Goal: Task Accomplishment & Management: Use online tool/utility

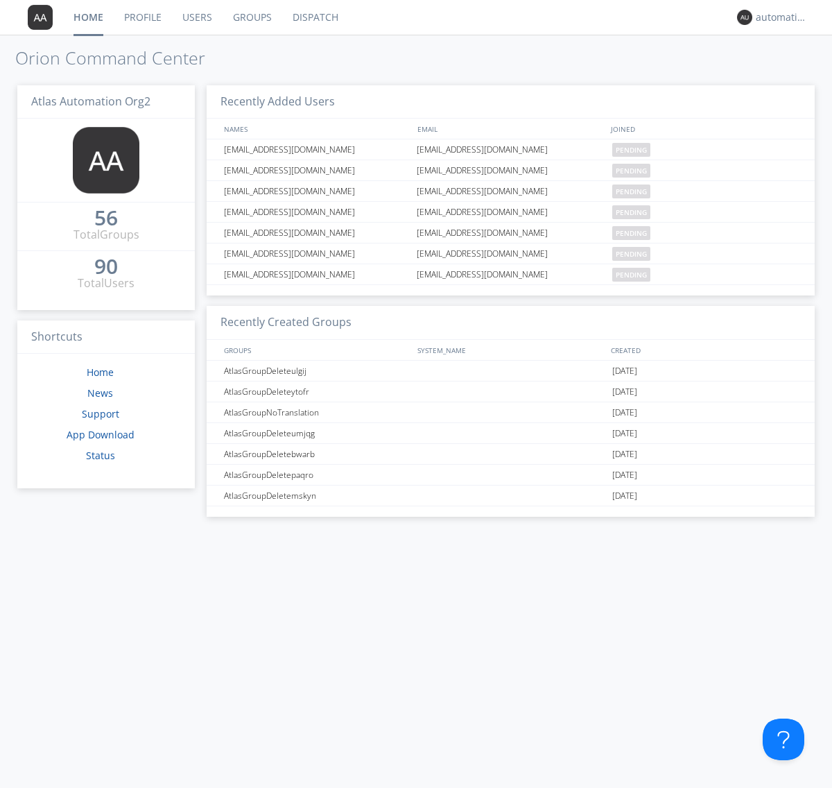
click at [314, 17] on link "Dispatch" at bounding box center [315, 17] width 67 height 35
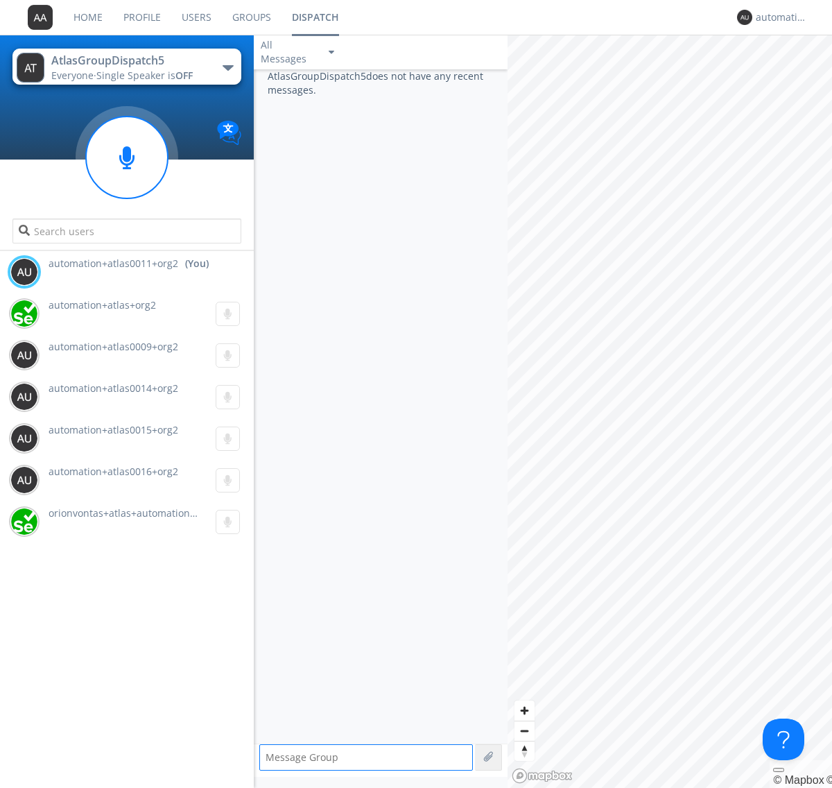
click at [227, 67] on div "button" at bounding box center [228, 68] width 11 height 6
click at [0, 0] on span "AtlasGroupDispatch6" at bounding box center [0, 0] width 0 height 0
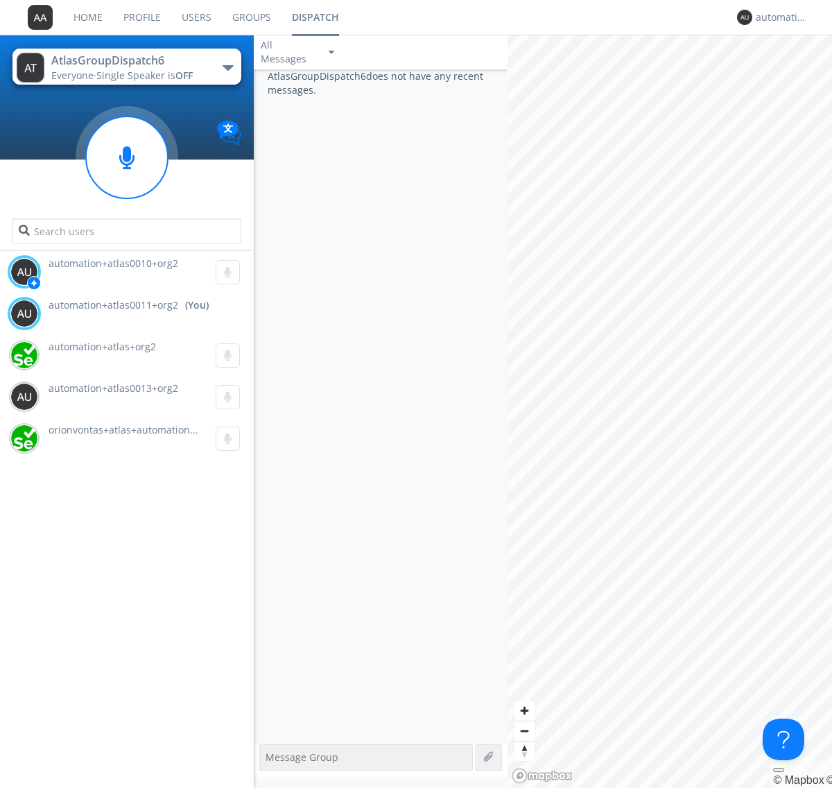
click at [227, 67] on div "button" at bounding box center [228, 68] width 11 height 6
click at [0, 0] on span "AtlasGroupDispatch5" at bounding box center [0, 0] width 0 height 0
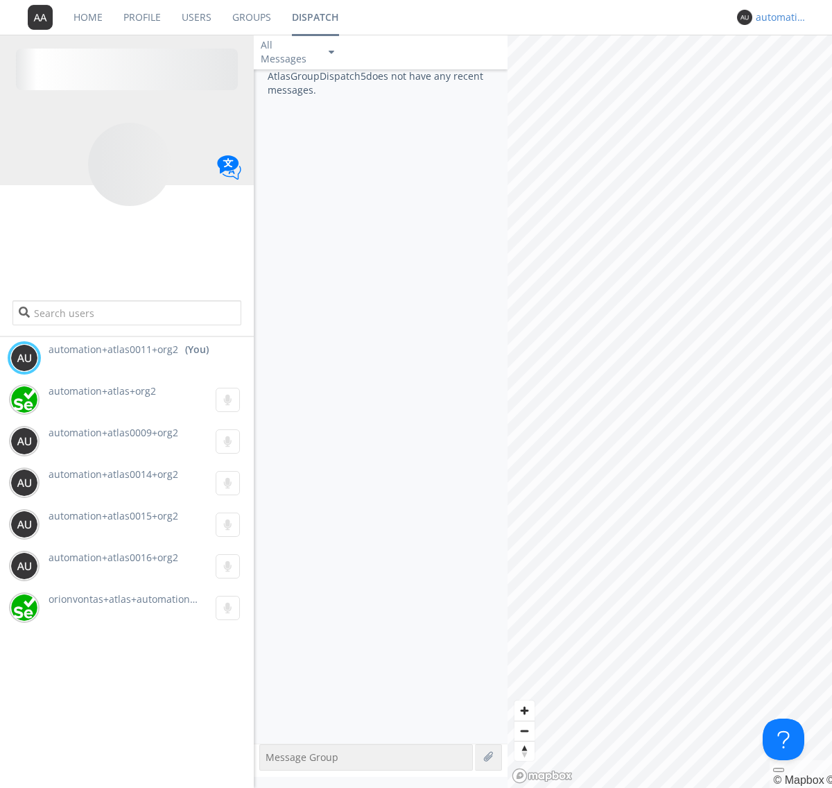
click at [778, 17] on div "automation+atlas0011+org2" at bounding box center [782, 17] width 52 height 14
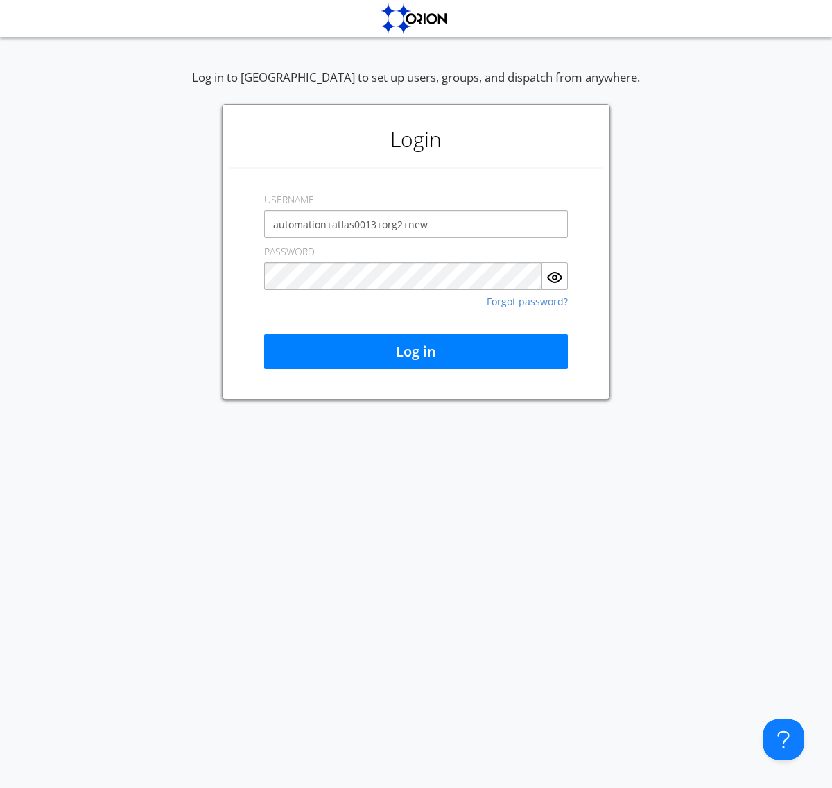
type input "automation+atlas0013+org2+new"
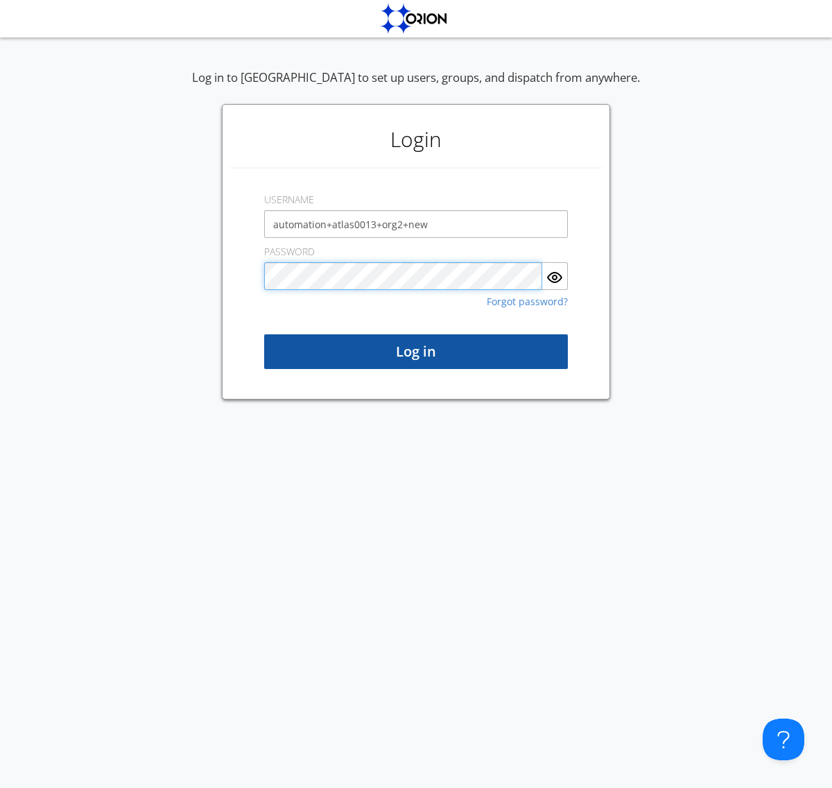
click at [416, 352] on button "Log in" at bounding box center [416, 351] width 304 height 35
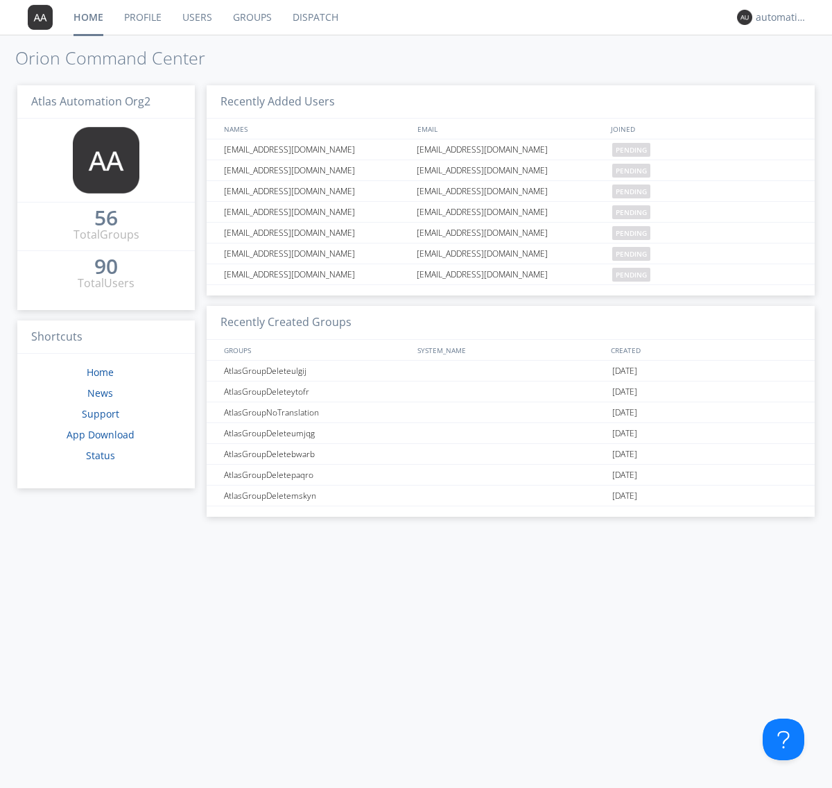
click at [314, 17] on link "Dispatch" at bounding box center [315, 17] width 67 height 35
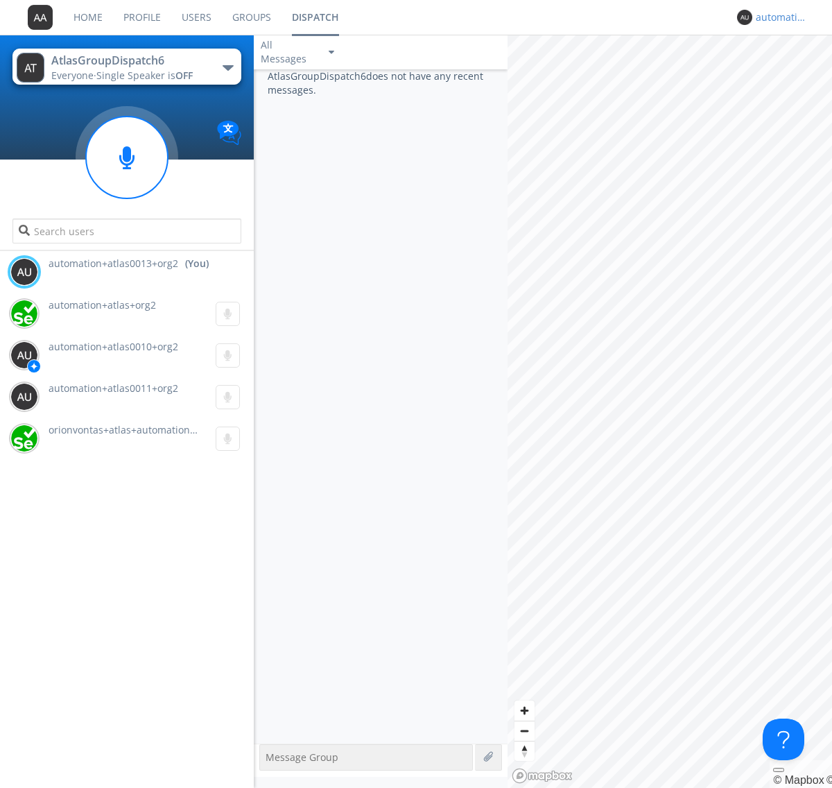
click at [778, 17] on div "automation+atlas0013+org2" at bounding box center [782, 17] width 52 height 14
